Goal: Transaction & Acquisition: Book appointment/travel/reservation

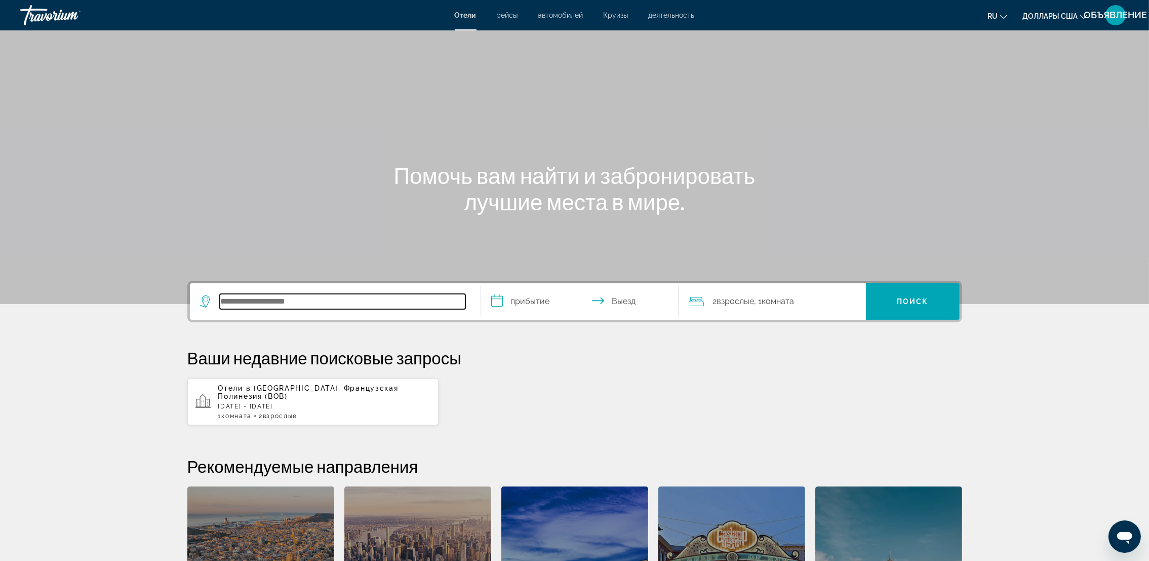
click at [293, 304] on input "Поиск направления от отеля" at bounding box center [343, 301] width 246 height 15
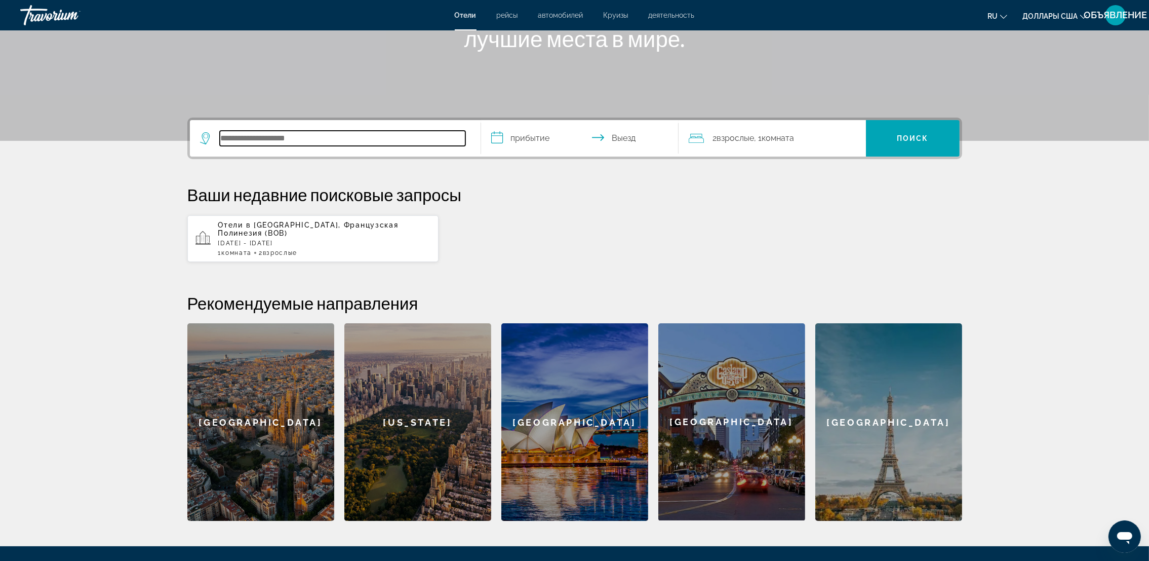
scroll to position [247, 0]
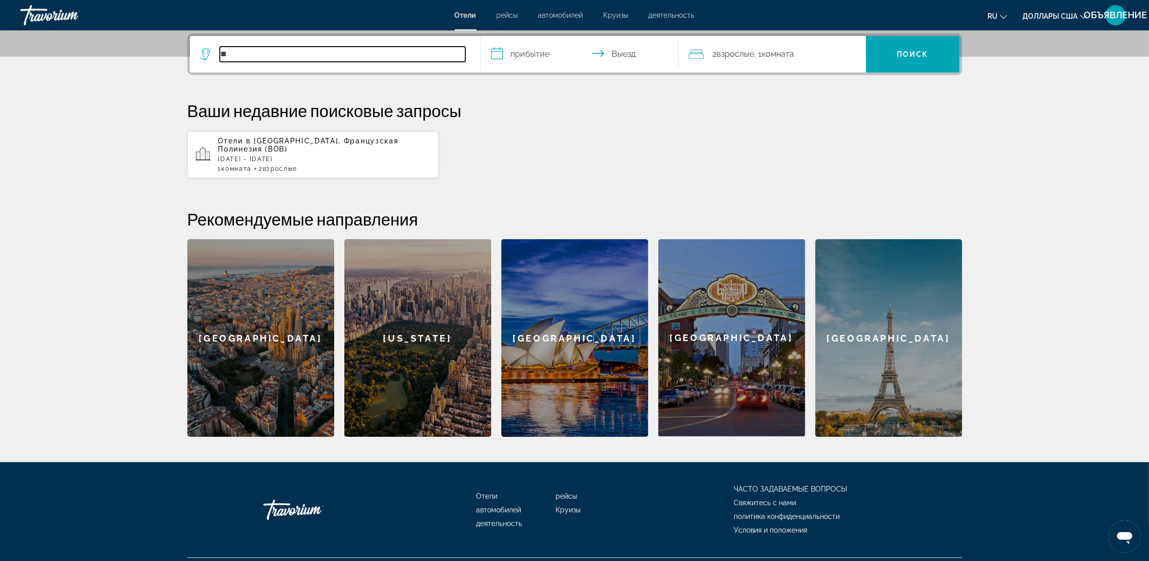
type input "*"
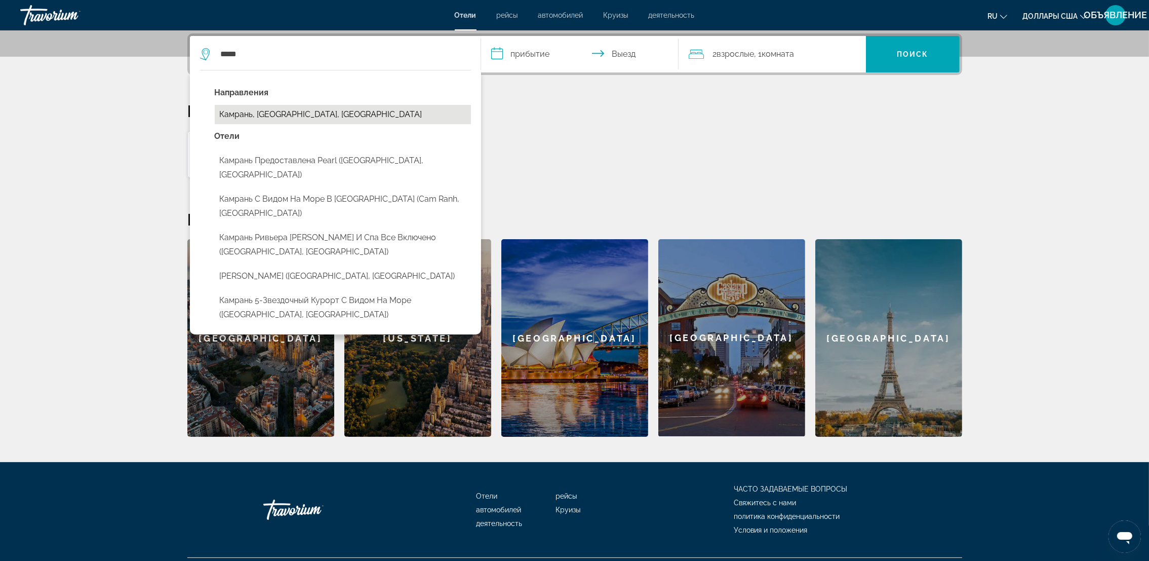
click at [245, 111] on button "Камрань, [GEOGRAPHIC_DATA], [GEOGRAPHIC_DATA]" at bounding box center [343, 114] width 256 height 19
type input "**********"
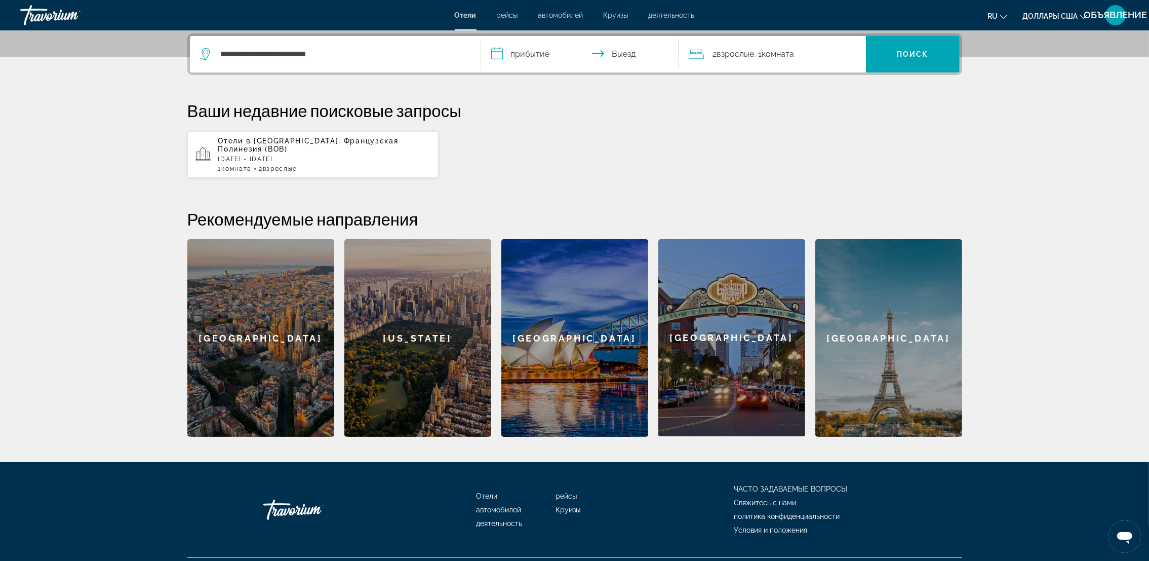
click at [496, 57] on input "**********" at bounding box center [582, 56] width 202 height 40
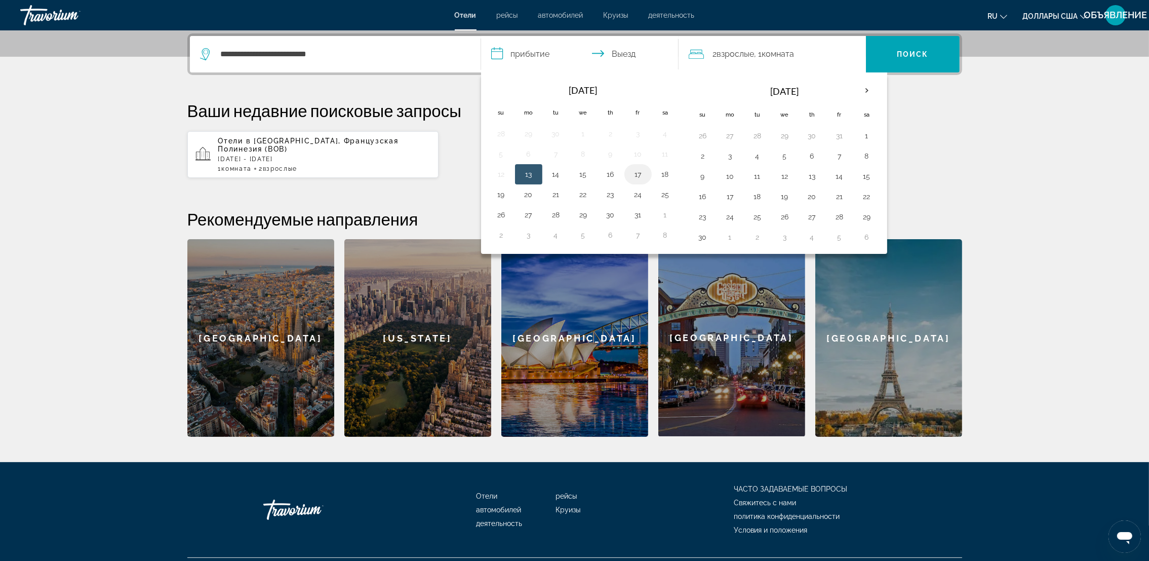
click at [641, 172] on button "17" at bounding box center [638, 174] width 16 height 14
click at [612, 199] on button "23" at bounding box center [611, 194] width 16 height 14
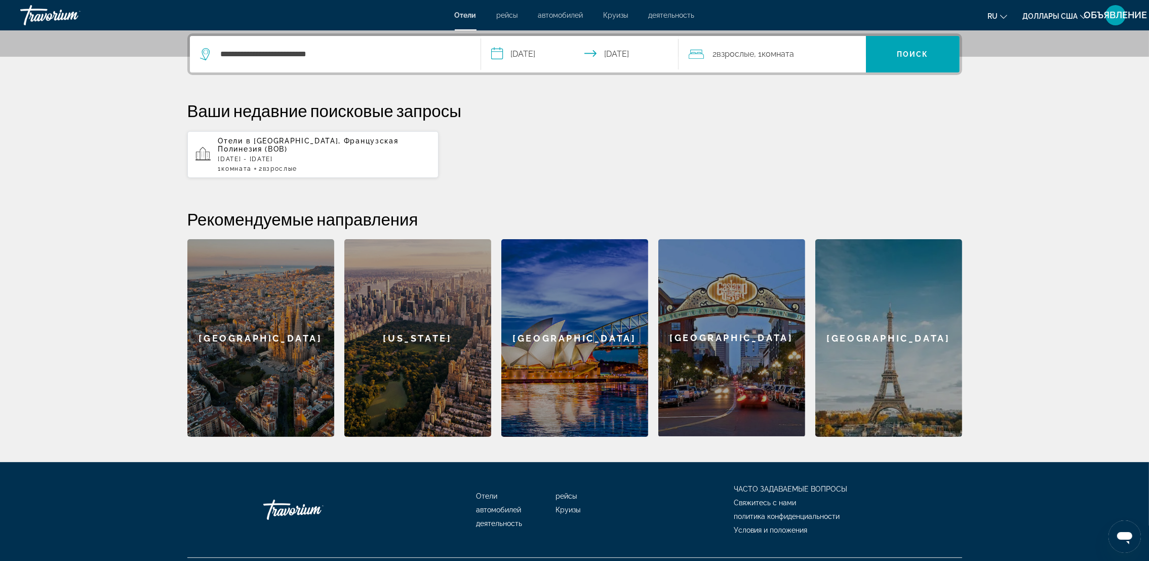
click at [496, 55] on input "**********" at bounding box center [582, 56] width 202 height 40
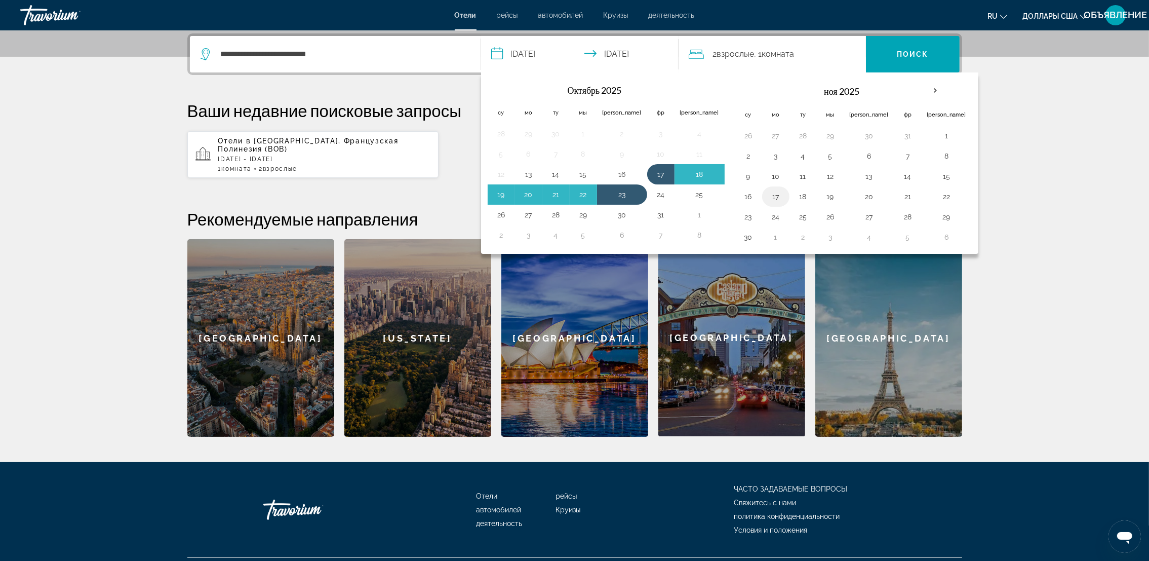
click at [768, 198] on button "17" at bounding box center [776, 196] width 16 height 14
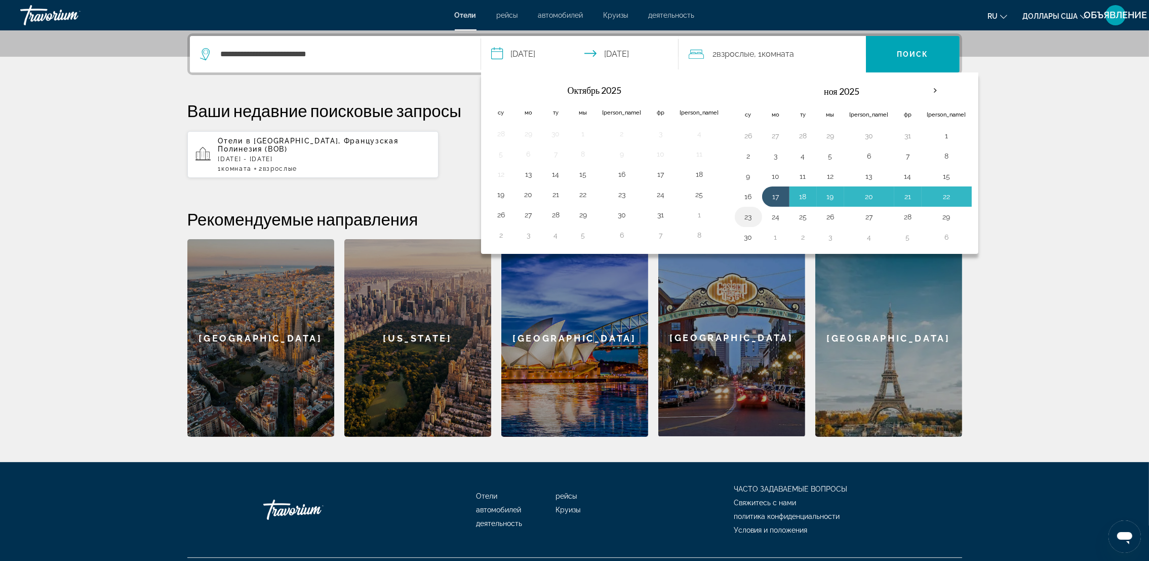
click at [741, 217] on button "23" at bounding box center [749, 217] width 16 height 14
type input "**********"
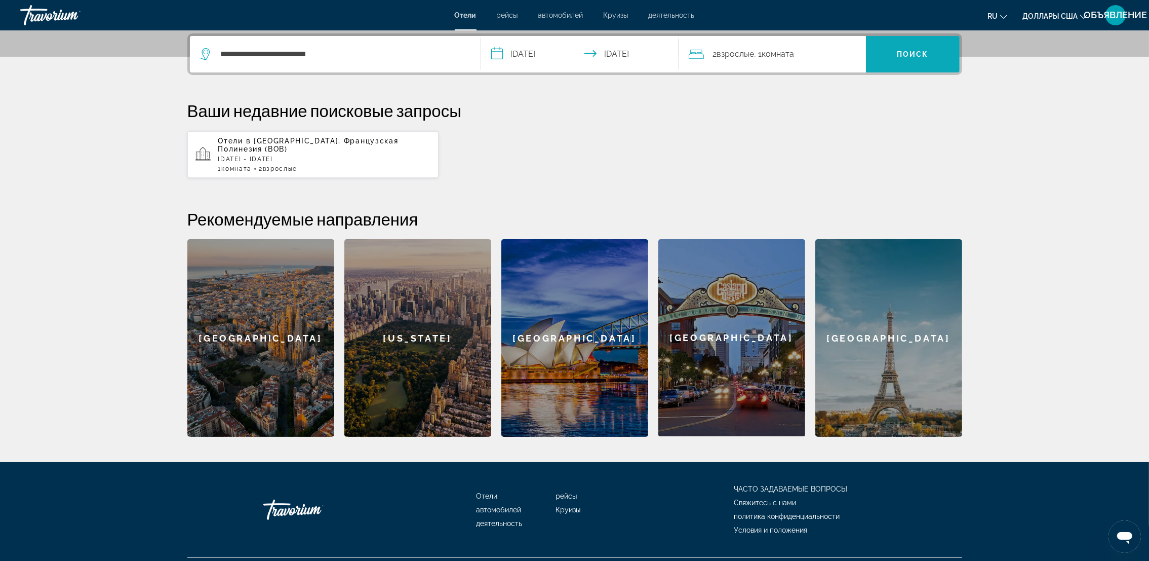
click at [913, 55] on span "Поиск" at bounding box center [913, 54] width 32 height 8
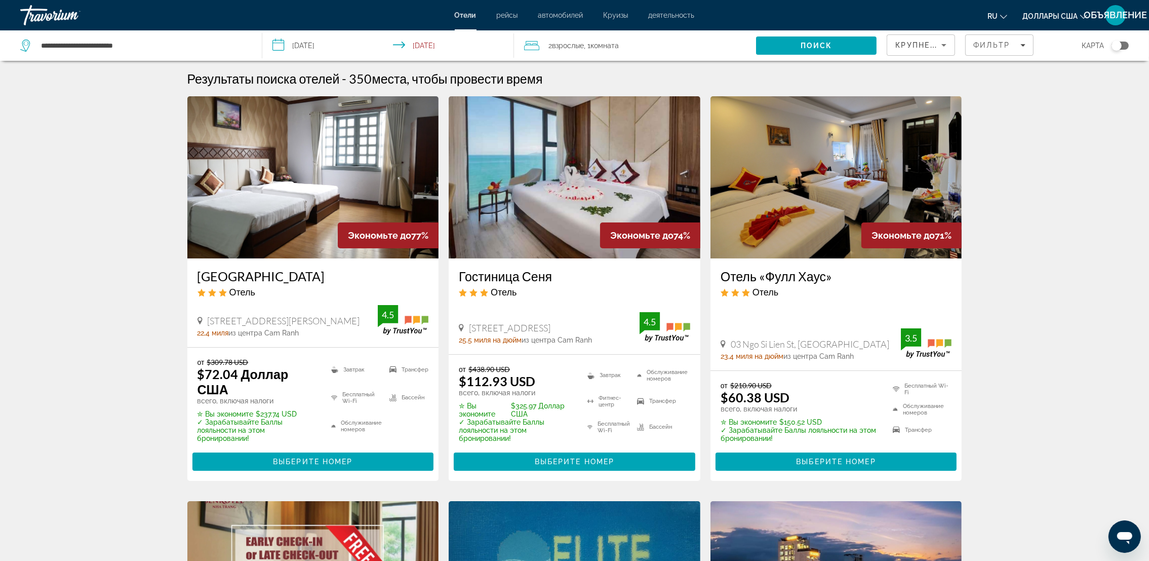
scroll to position [56, 0]
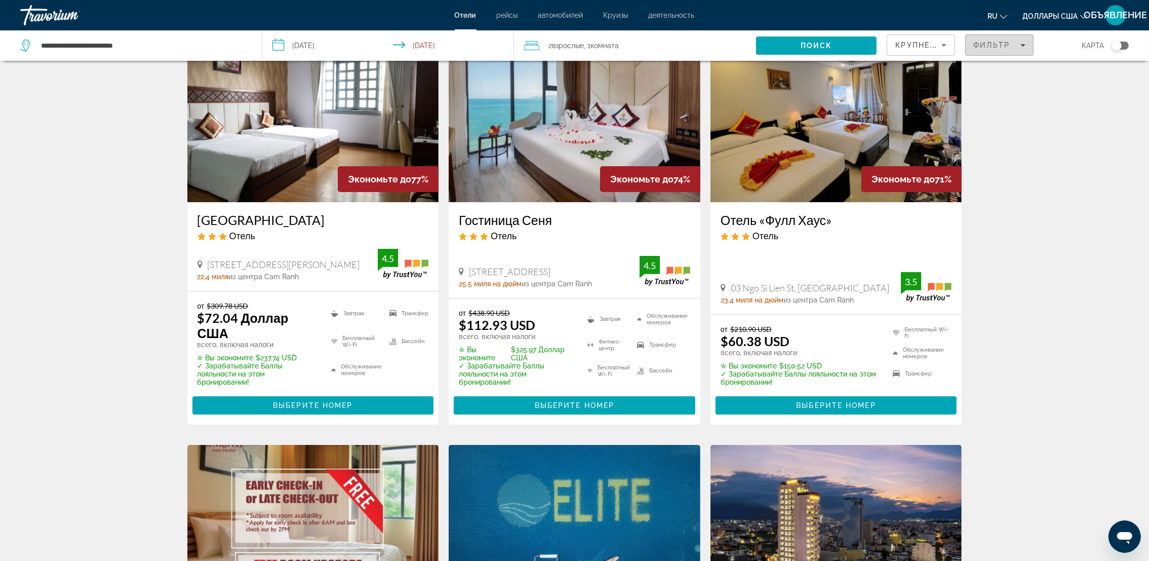
click at [1017, 40] on span "Фильтры" at bounding box center [999, 45] width 67 height 24
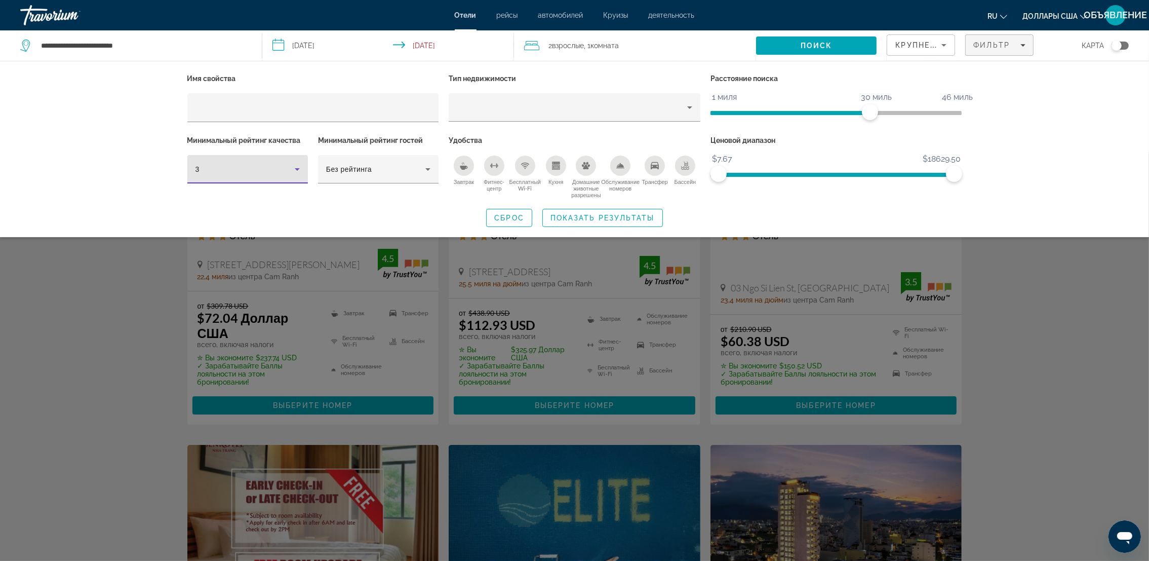
click at [296, 174] on icon "Фильтры отелей" at bounding box center [297, 169] width 12 height 12
click at [253, 250] on mat-option "5" at bounding box center [247, 248] width 121 height 24
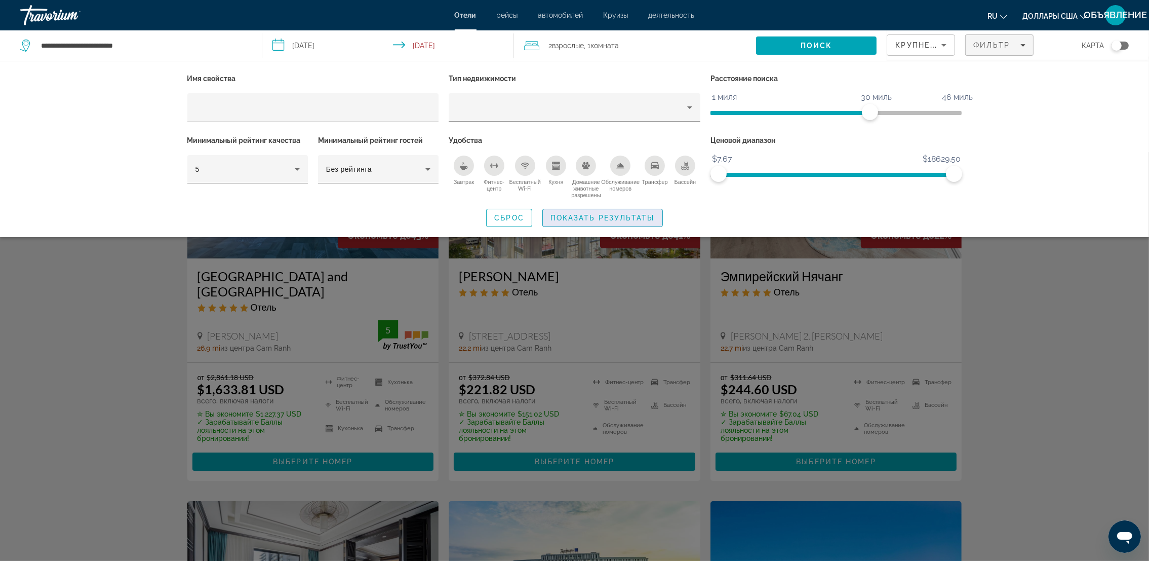
click at [586, 215] on span "Показать результаты" at bounding box center [603, 218] width 104 height 8
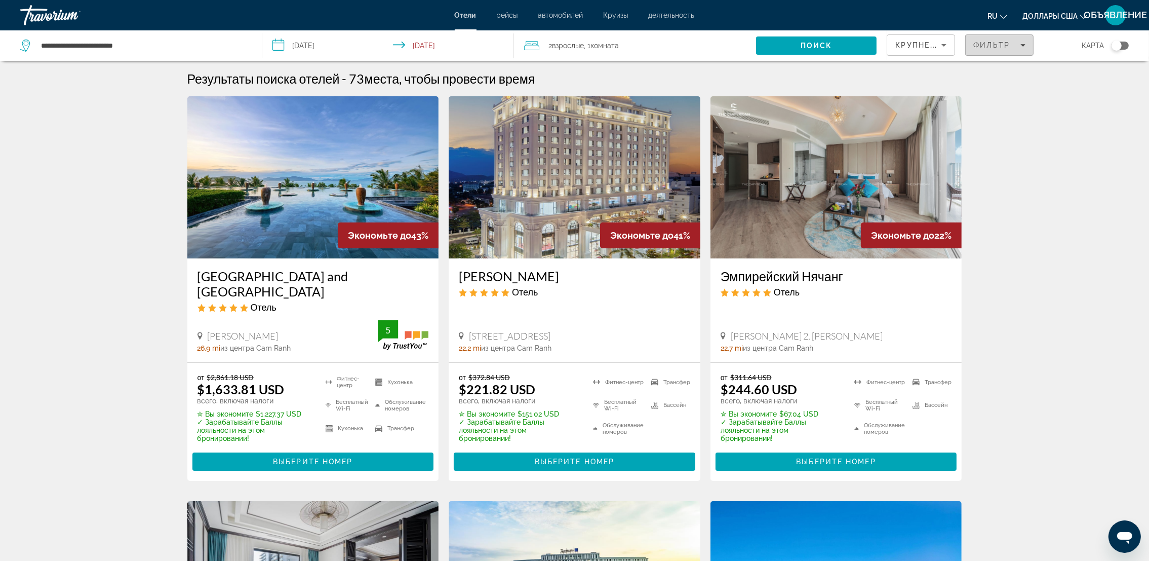
click at [986, 49] on span "Фильтр" at bounding box center [992, 45] width 36 height 8
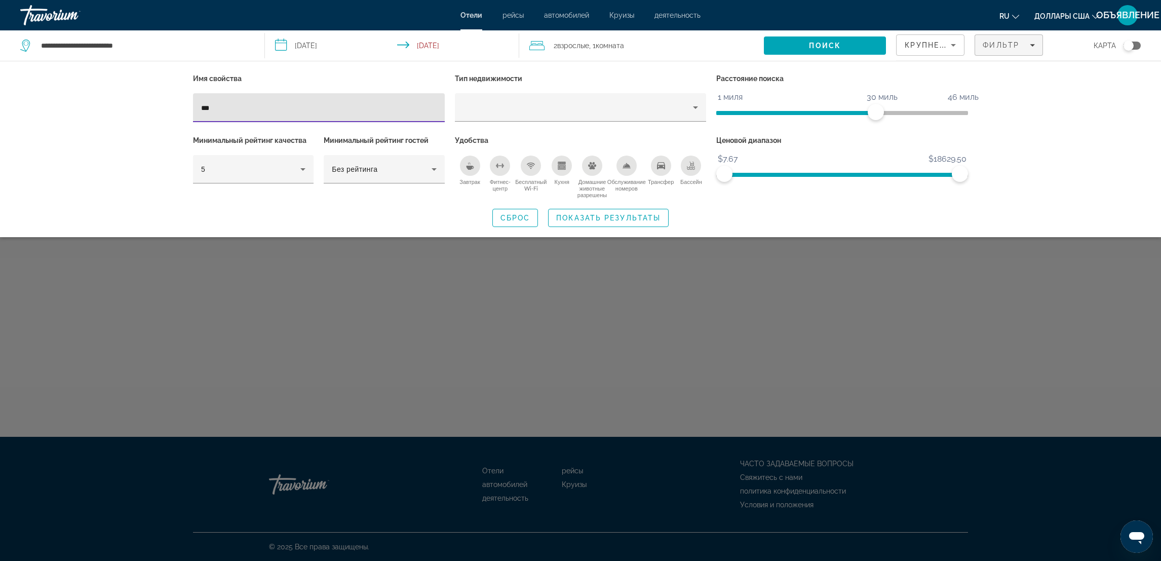
type input "***"
click at [671, 346] on div "Виджет поиска" at bounding box center [580, 356] width 1161 height 409
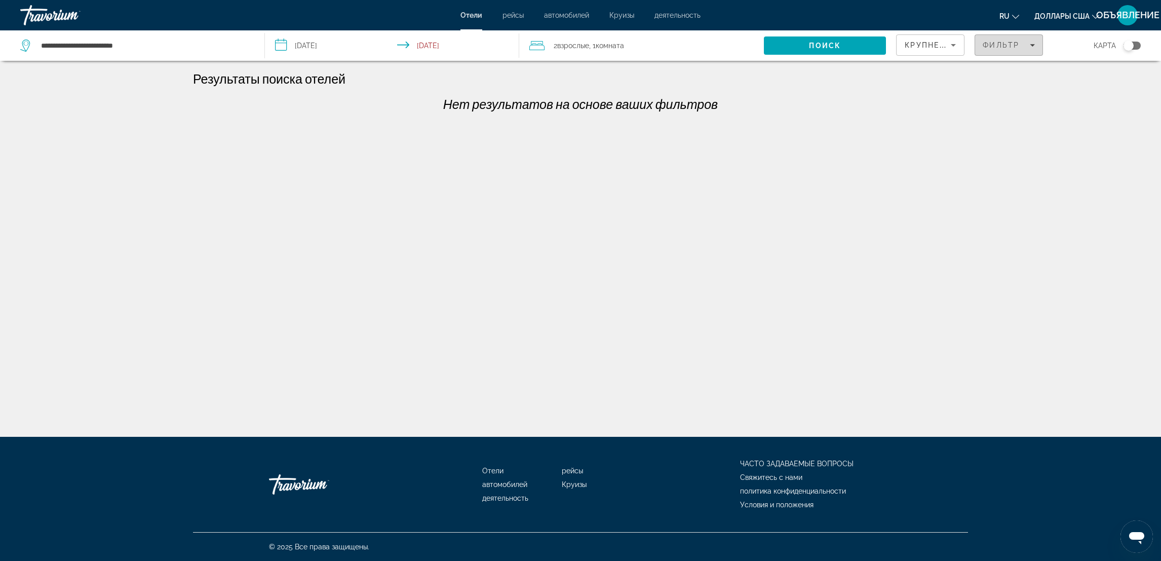
click at [1011, 45] on span "Фильтр" at bounding box center [1001, 45] width 36 height 8
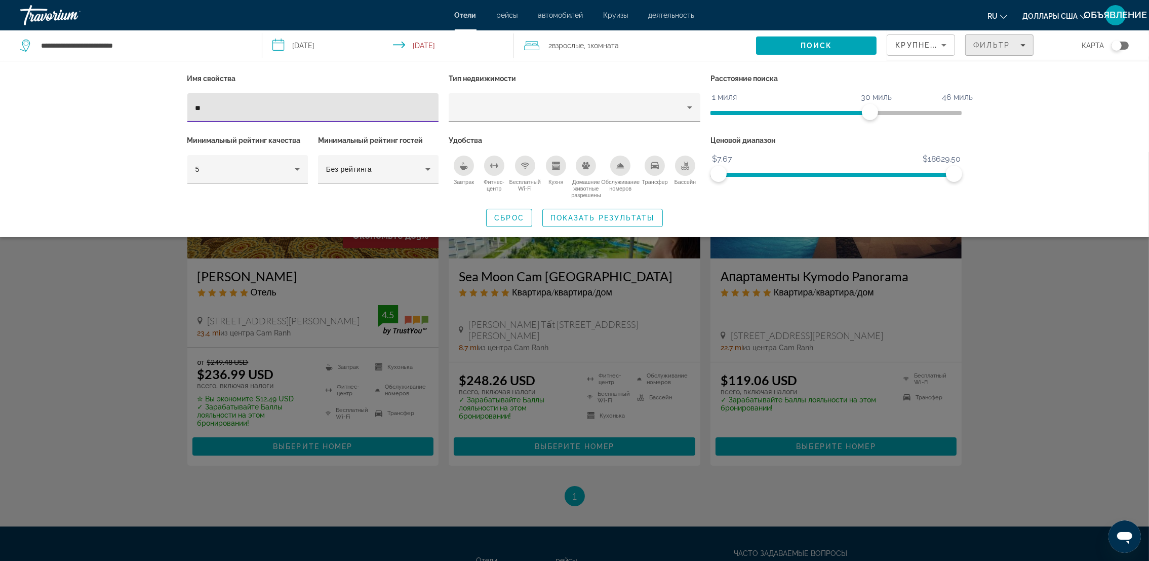
type input "*"
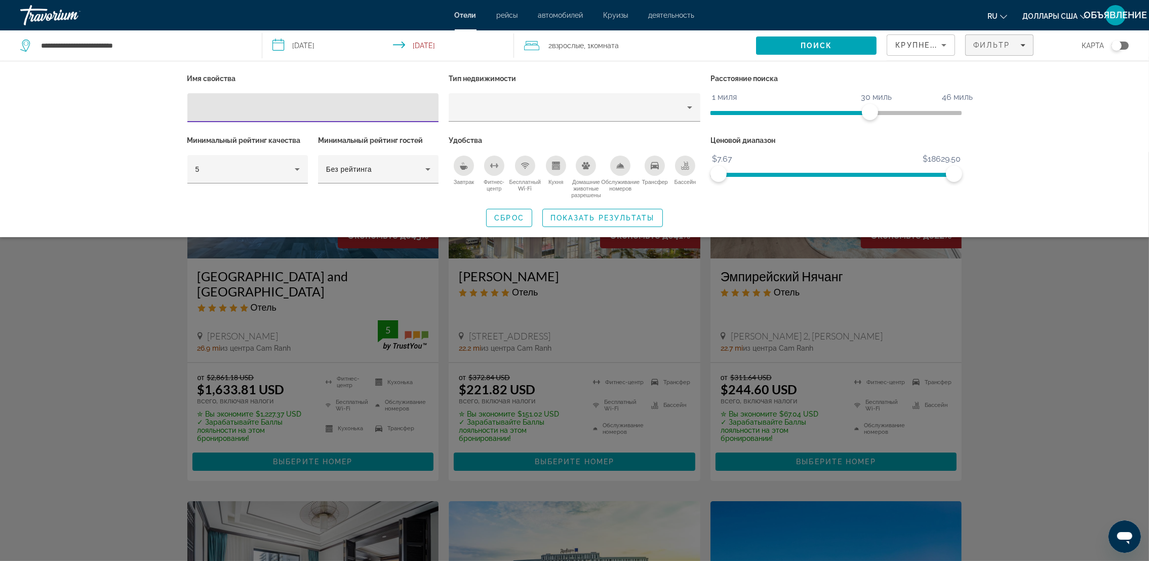
click at [1060, 364] on div "Виджет поиска" at bounding box center [574, 356] width 1149 height 409
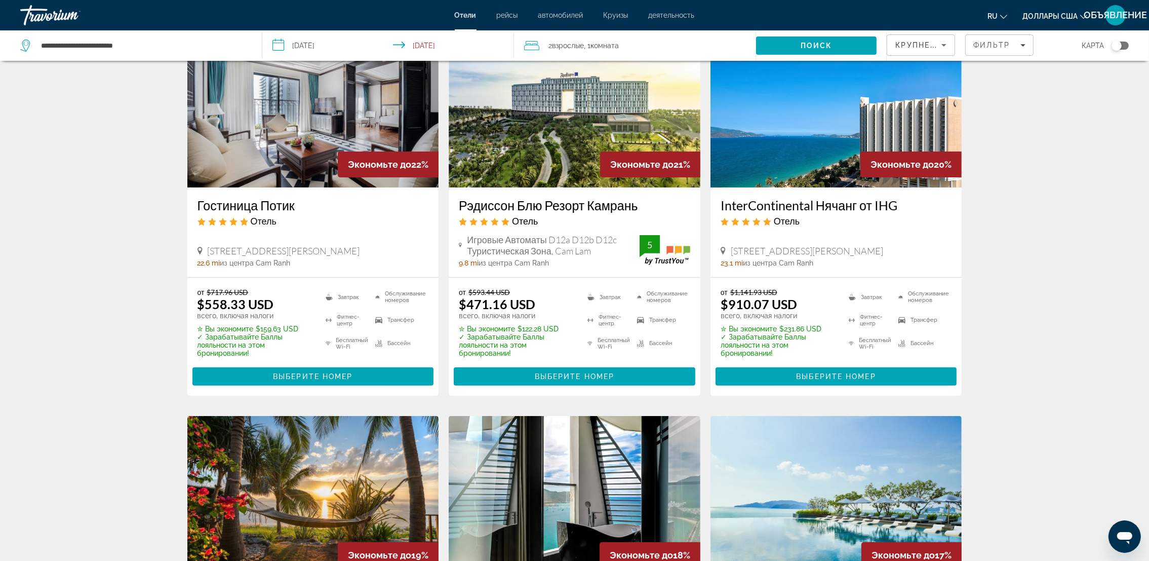
scroll to position [482, 0]
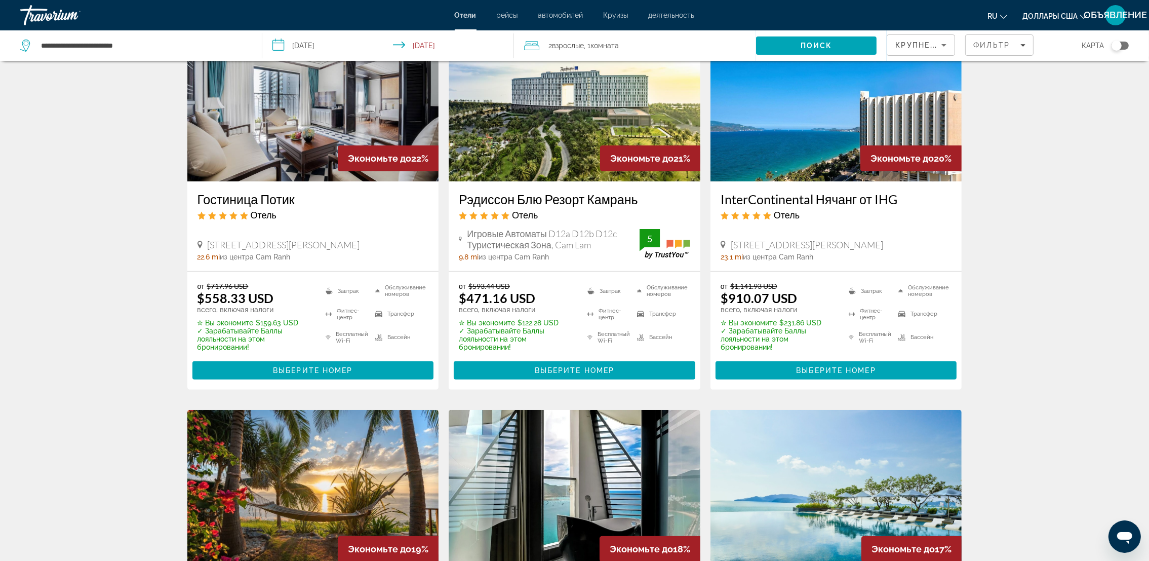
click at [603, 191] on h3 "Рэдиссон Блю Резорт Камрань" at bounding box center [574, 198] width 231 height 15
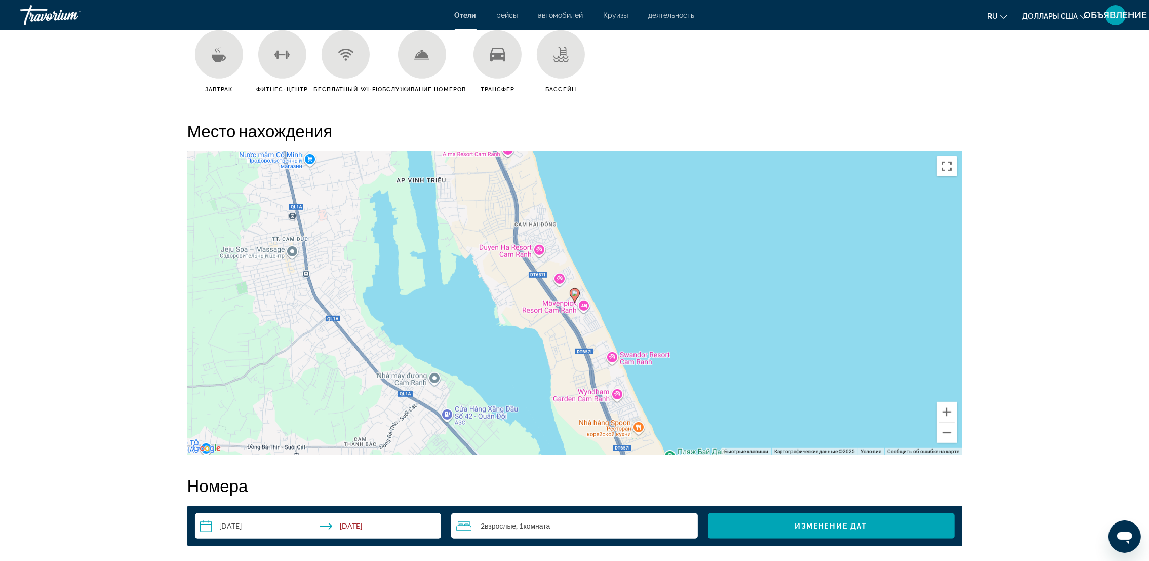
scroll to position [937, 0]
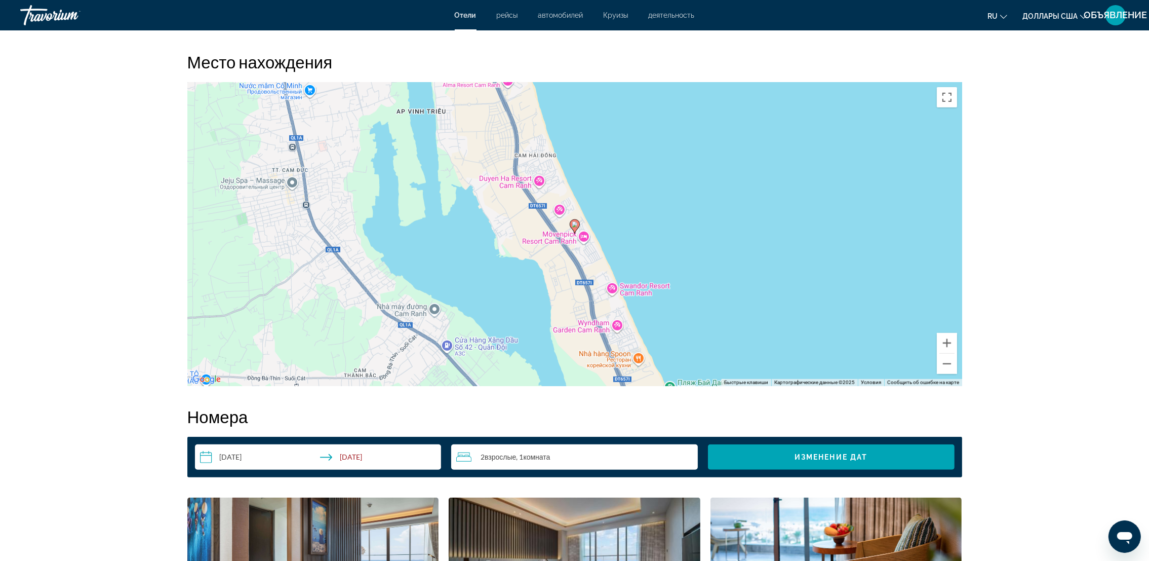
click at [584, 237] on div "Чтобы активировать перетаскивание с помощью клавиатуры, нажмите Alt + Ввод. Пос…" at bounding box center [574, 234] width 775 height 304
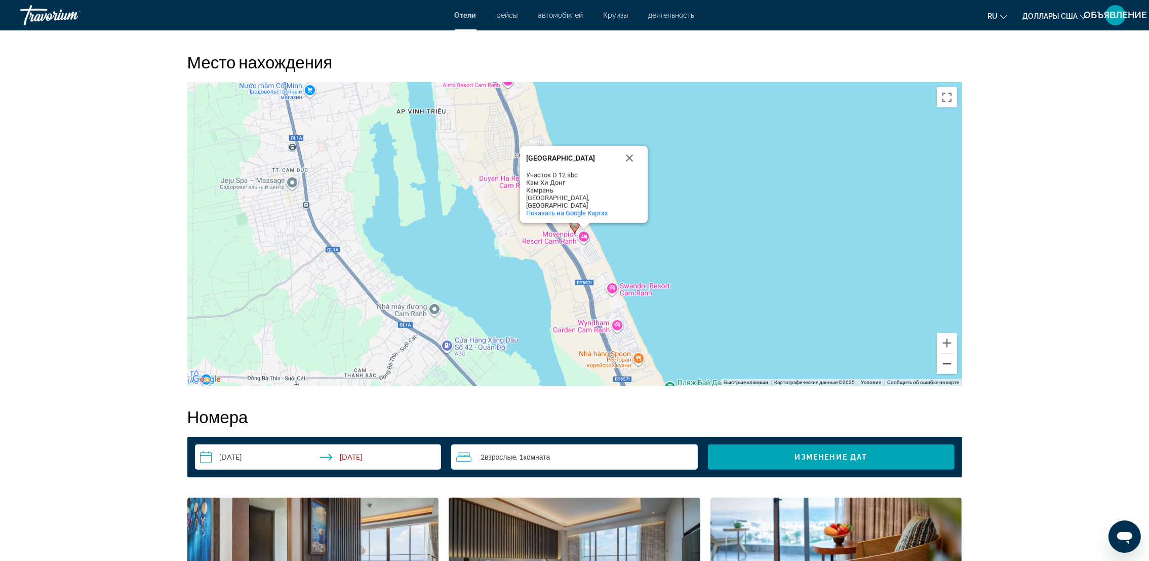
click at [947, 358] on button "Уменьшить" at bounding box center [947, 364] width 20 height 20
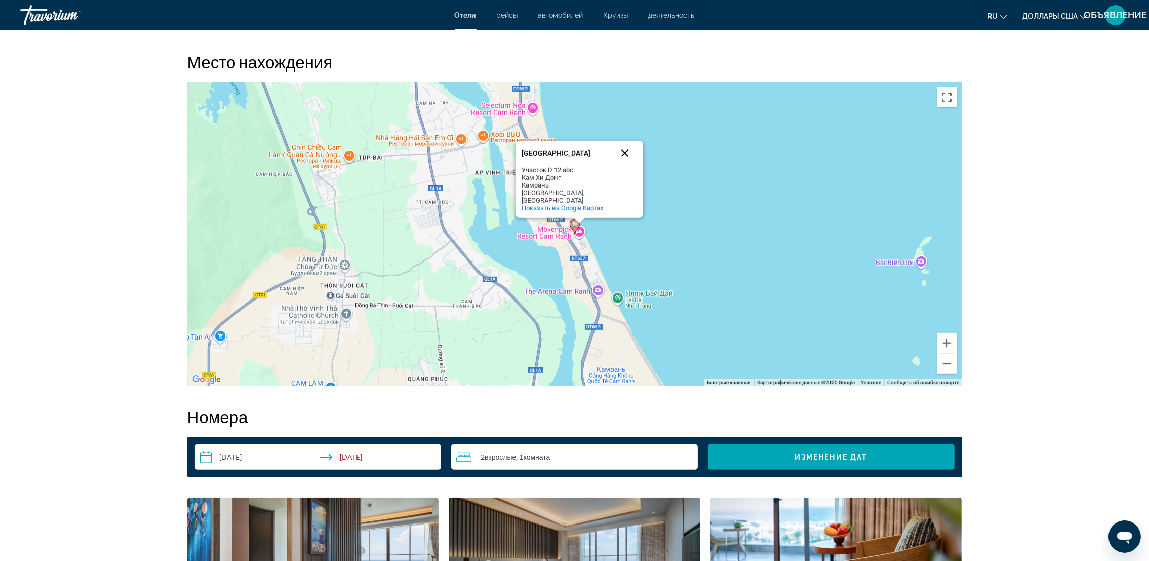
click at [625, 155] on button "Закрыть" at bounding box center [625, 153] width 24 height 24
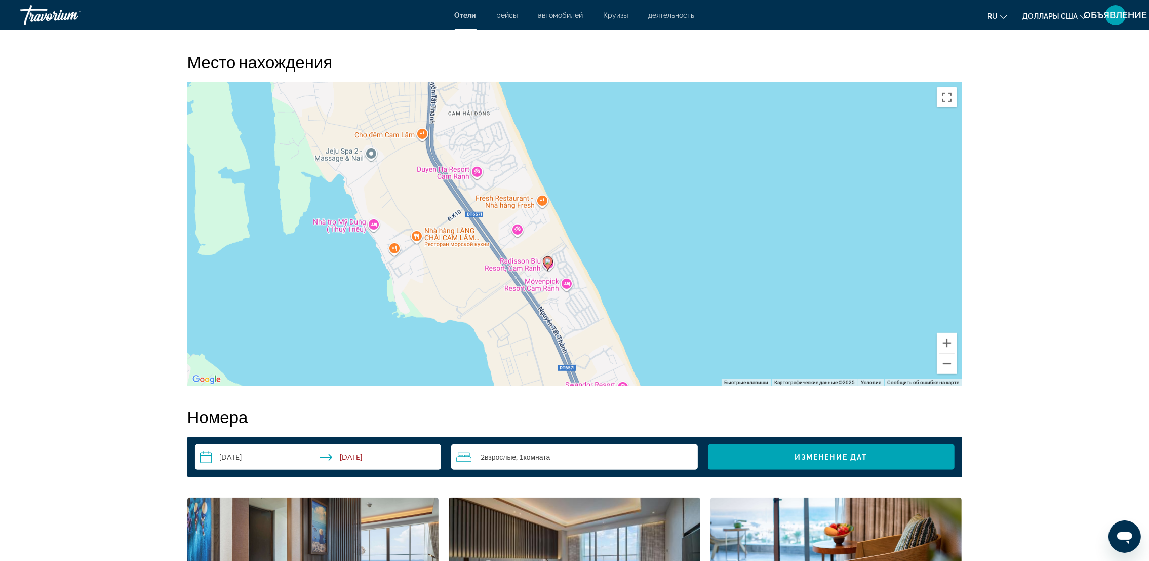
drag, startPoint x: 549, startPoint y: 215, endPoint x: 562, endPoint y: 321, distance: 106.7
click at [562, 321] on div "Чтобы активировать перетаскивание с помощью клавиатуры, нажмите Alt + Ввод. Пос…" at bounding box center [574, 234] width 775 height 304
click at [549, 263] on image "Основное содержание" at bounding box center [548, 261] width 6 height 6
click at [552, 265] on gmp-advanced-marker "Основное содержание" at bounding box center [548, 263] width 10 height 15
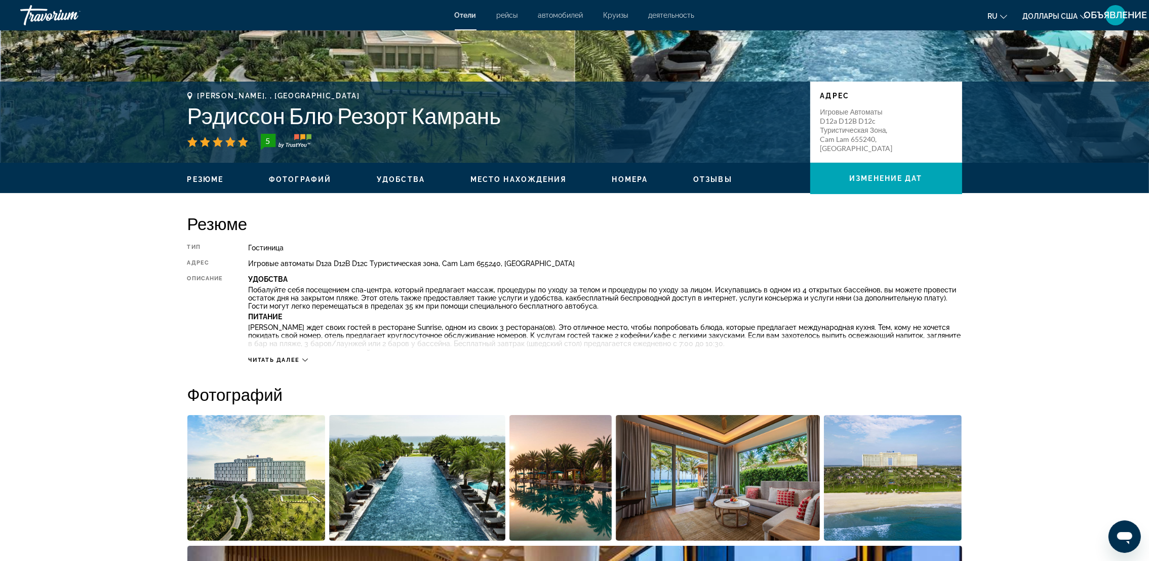
scroll to position [0, 0]
